Goal: Task Accomplishment & Management: Use online tool/utility

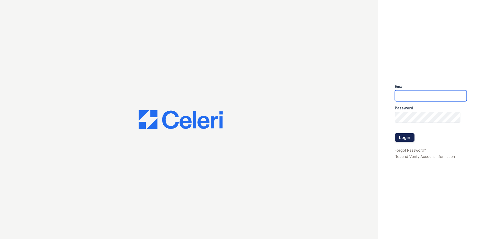
type input "[EMAIL_ADDRESS][DOMAIN_NAME]"
click at [407, 138] on button "Login" at bounding box center [405, 137] width 20 height 8
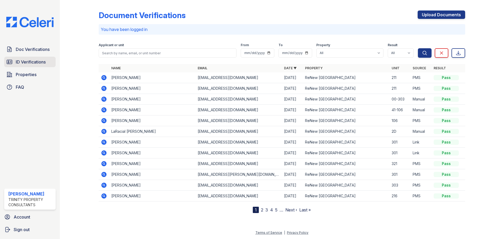
click at [33, 63] on span "ID Verifications" at bounding box center [31, 62] width 30 height 6
